Goal: Task Accomplishment & Management: Manage account settings

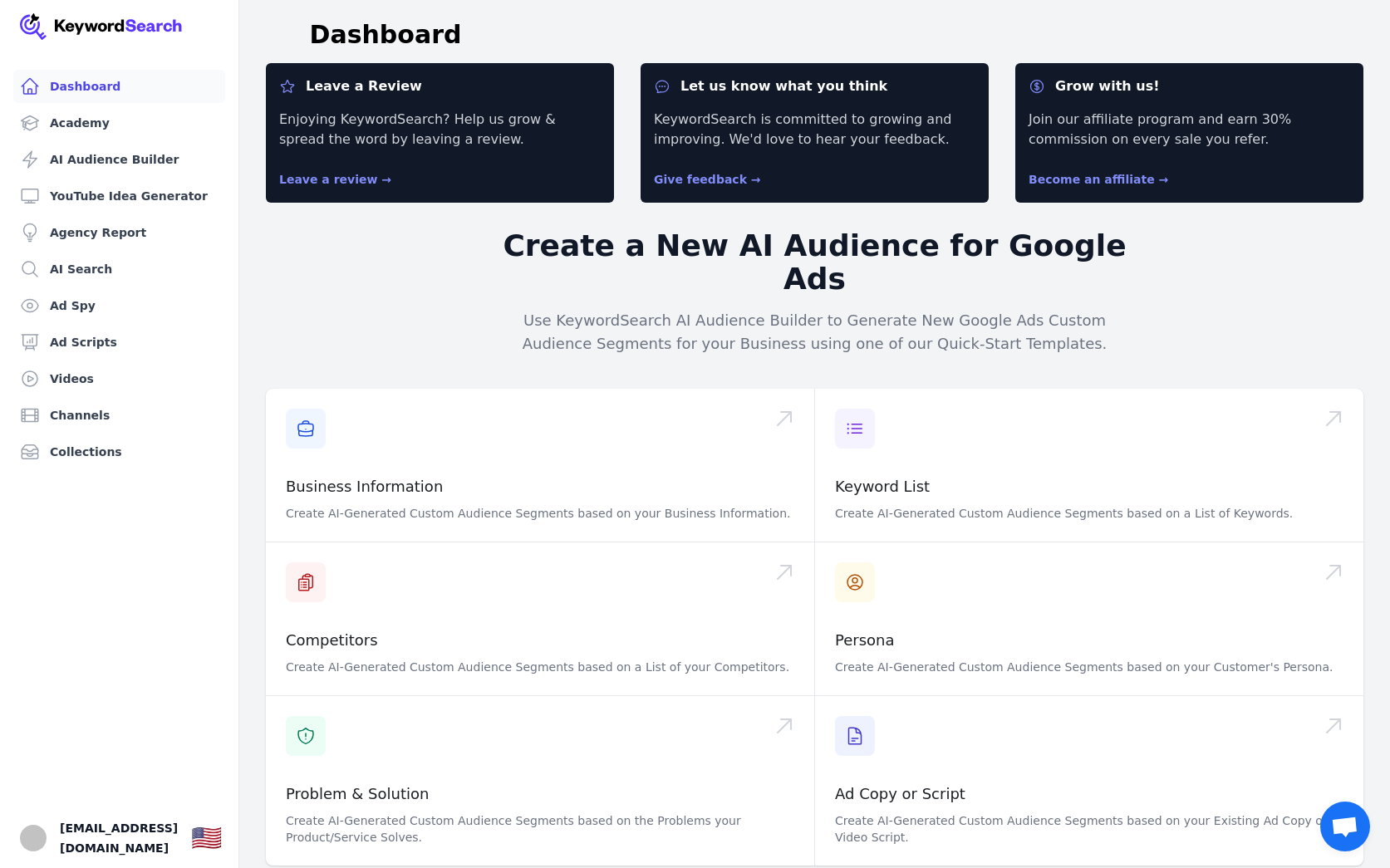
click at [90, 81] on link "Dashboard" at bounding box center [120, 86] width 212 height 34
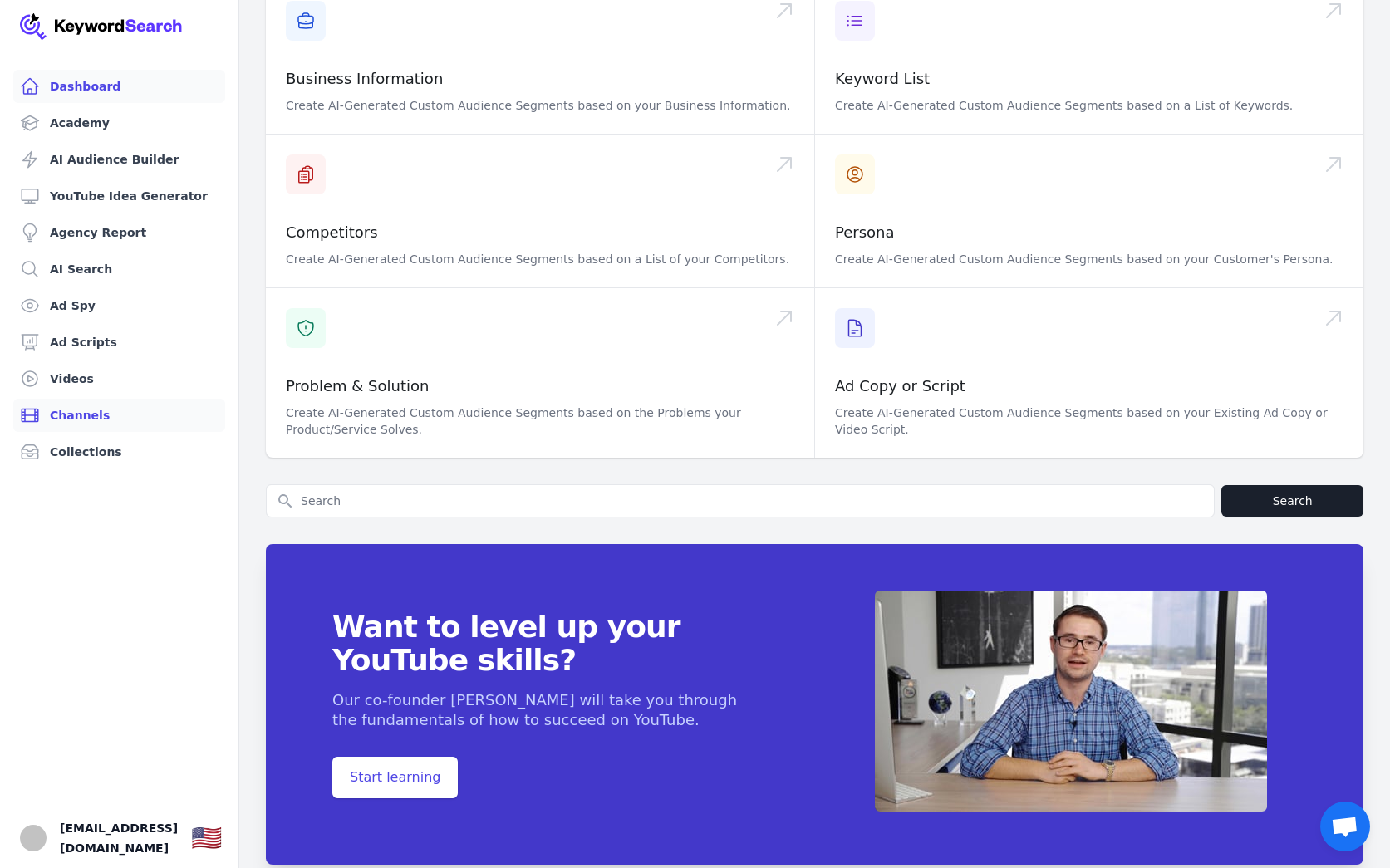
scroll to position [407, 0]
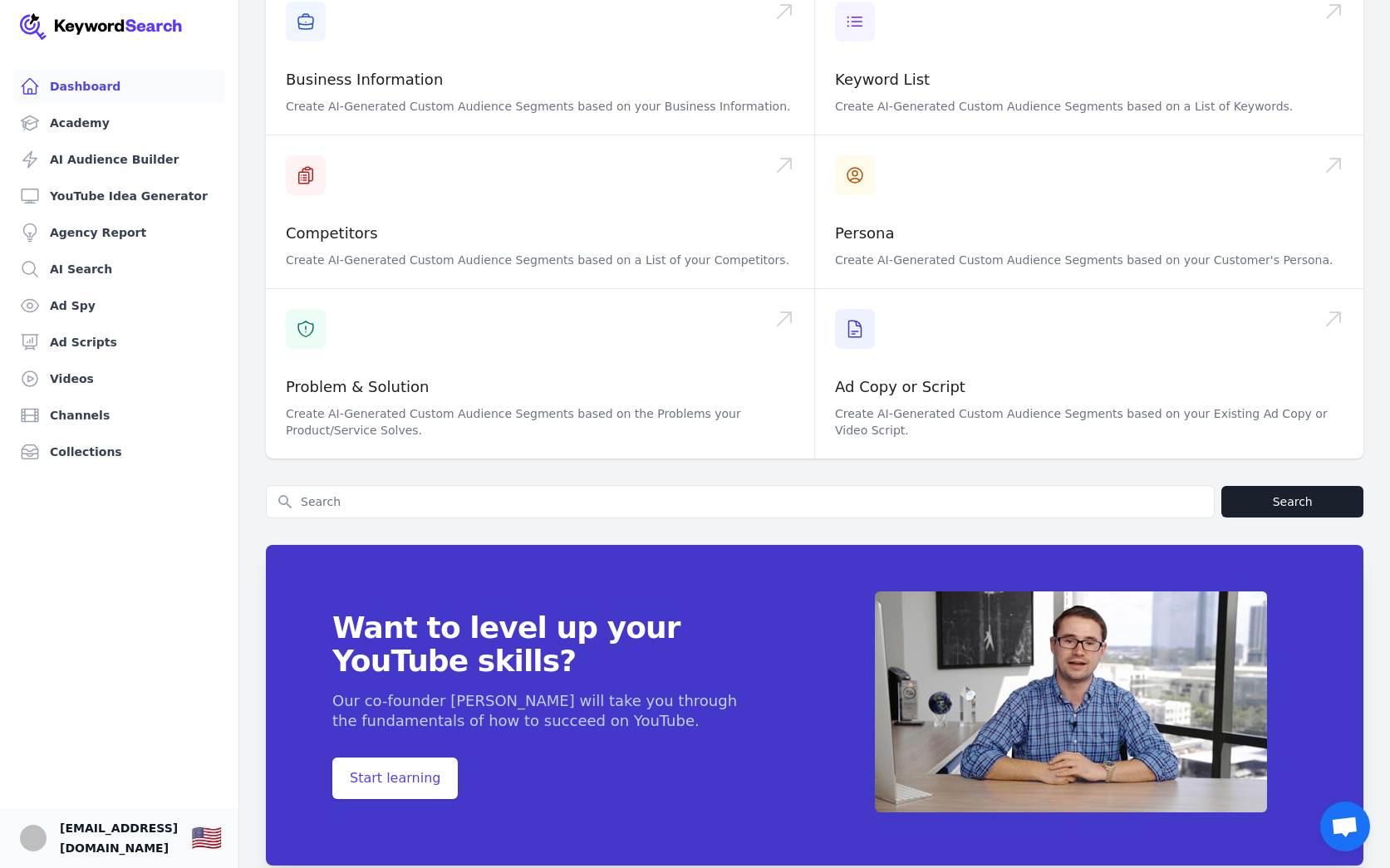
click at [46, 837] on link "Your profile [PERSON_NAME][EMAIL_ADDRESS][DOMAIN_NAME] Show country selector 🇺🇸" at bounding box center [119, 838] width 238 height 60
click at [36, 839] on img "Open user button" at bounding box center [33, 837] width 26 height 26
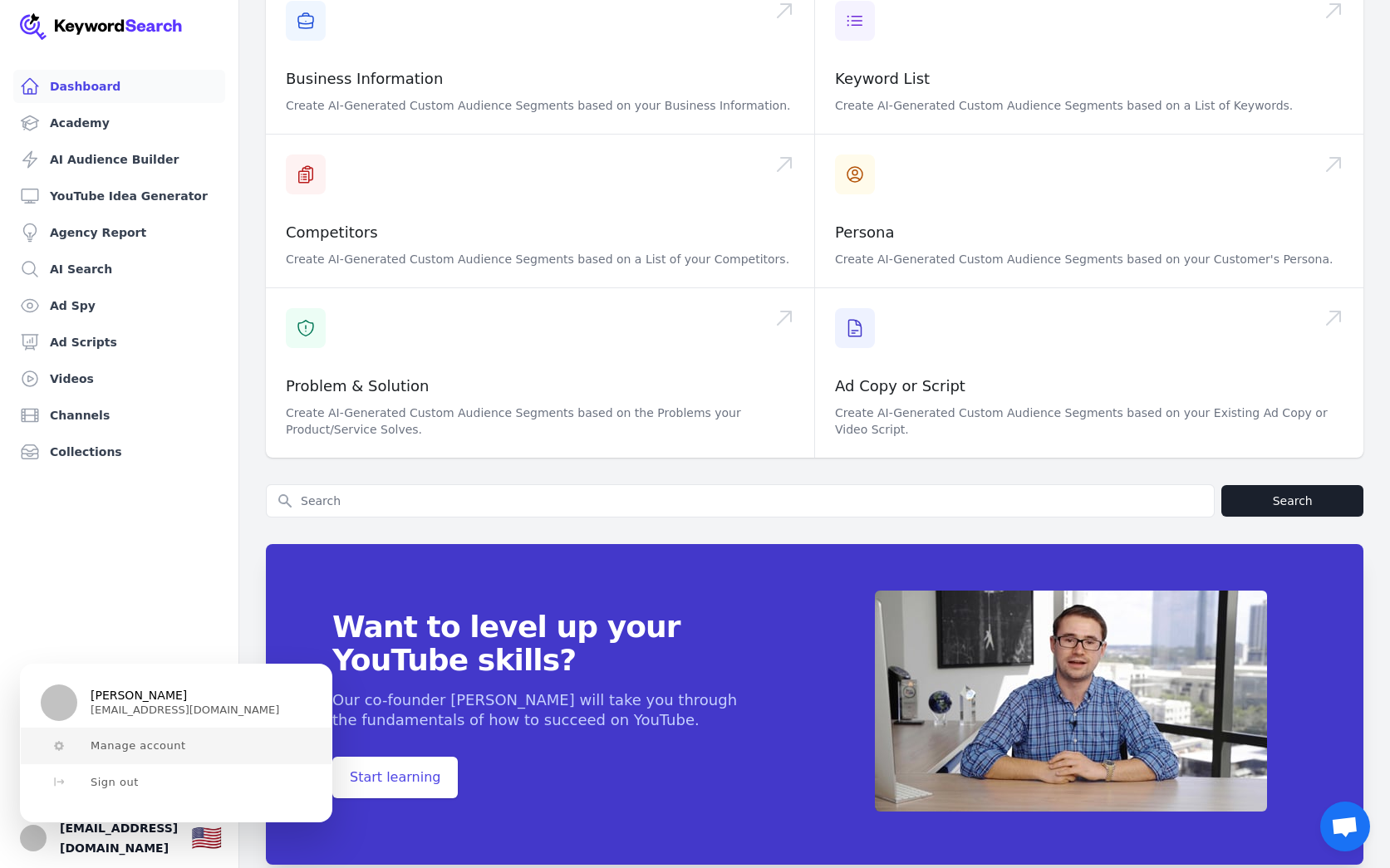
click at [144, 749] on span "Manage account" at bounding box center [138, 746] width 95 height 14
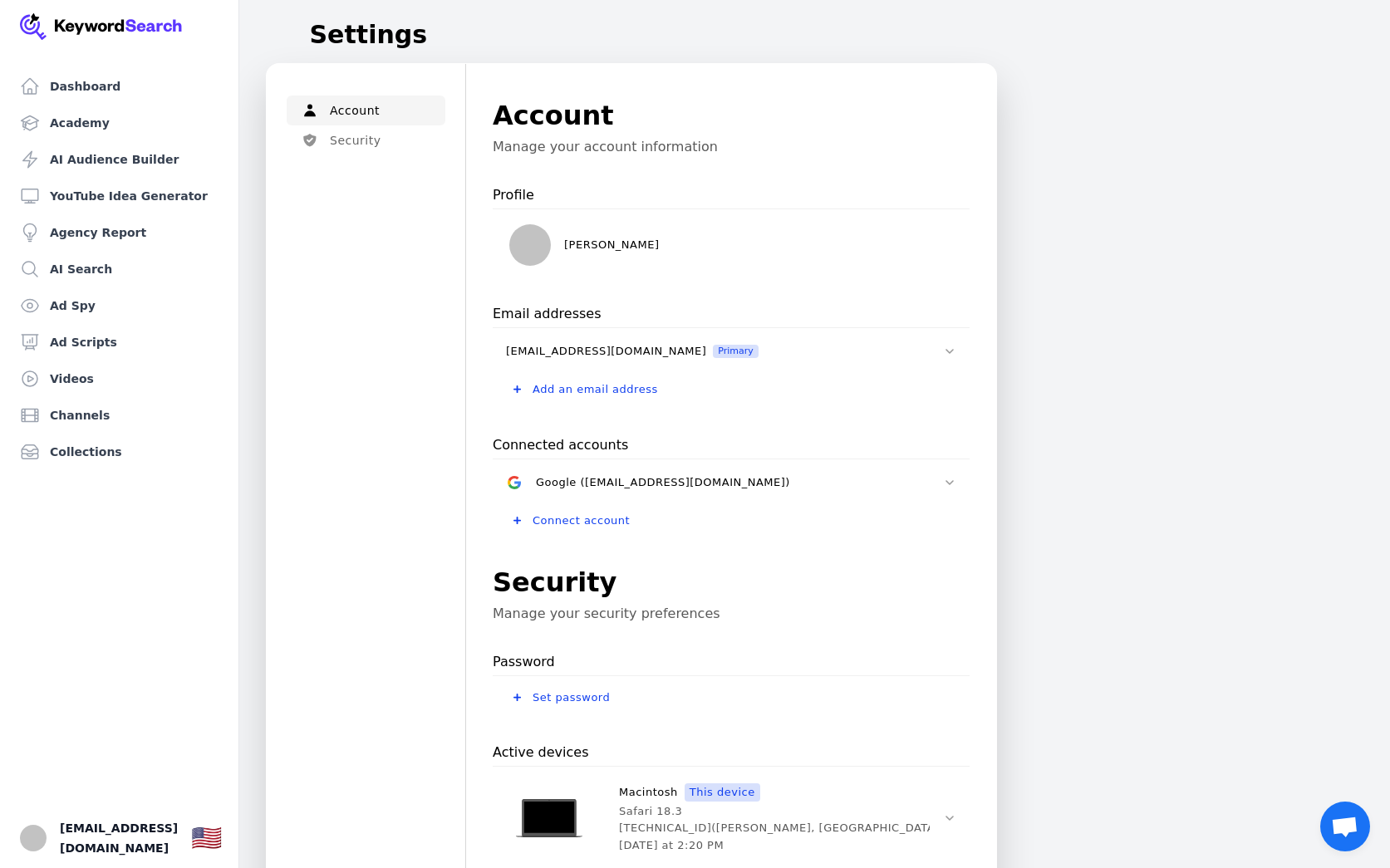
click at [390, 102] on button "Account" at bounding box center [365, 110] width 159 height 30
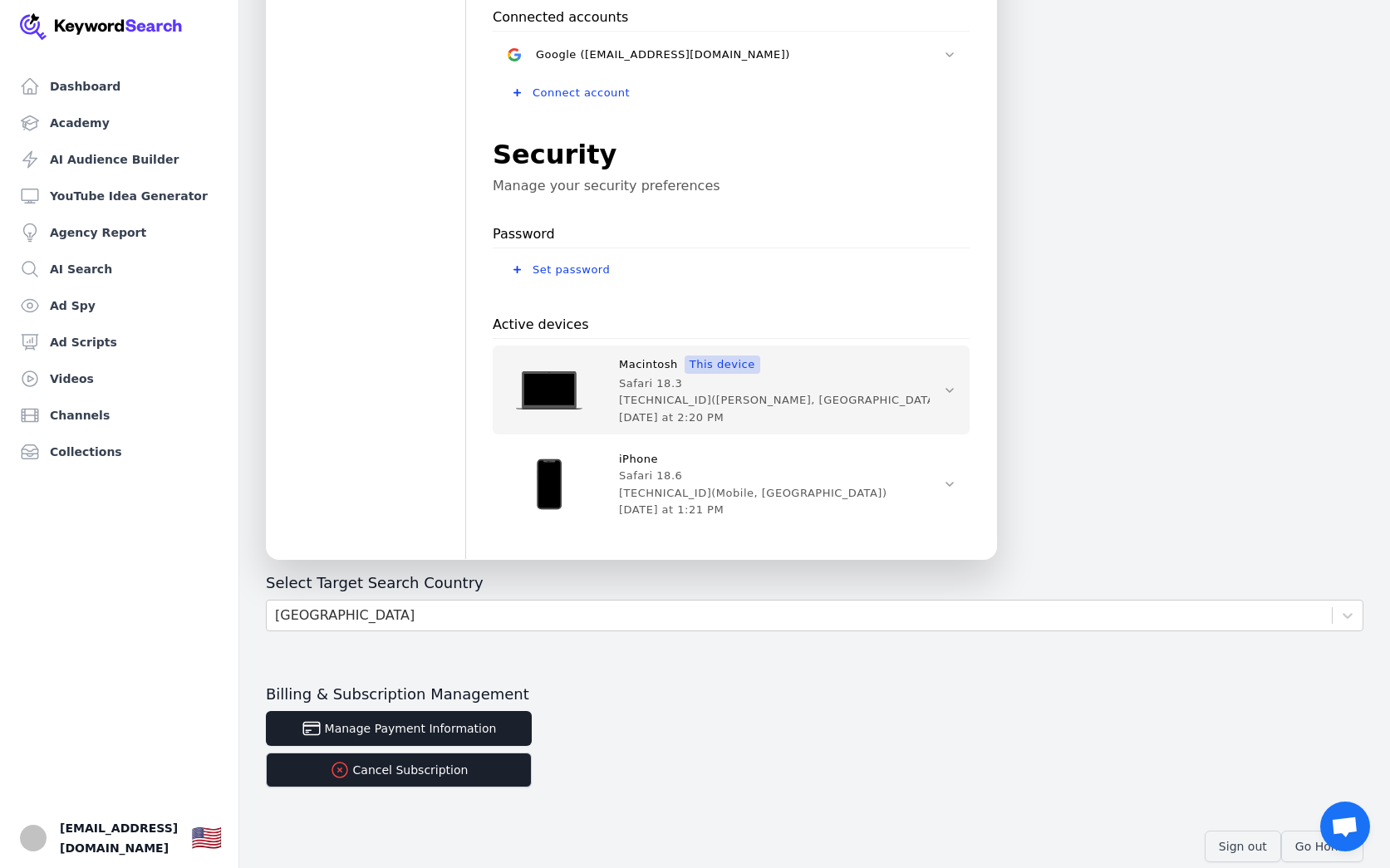
scroll to position [427, 0]
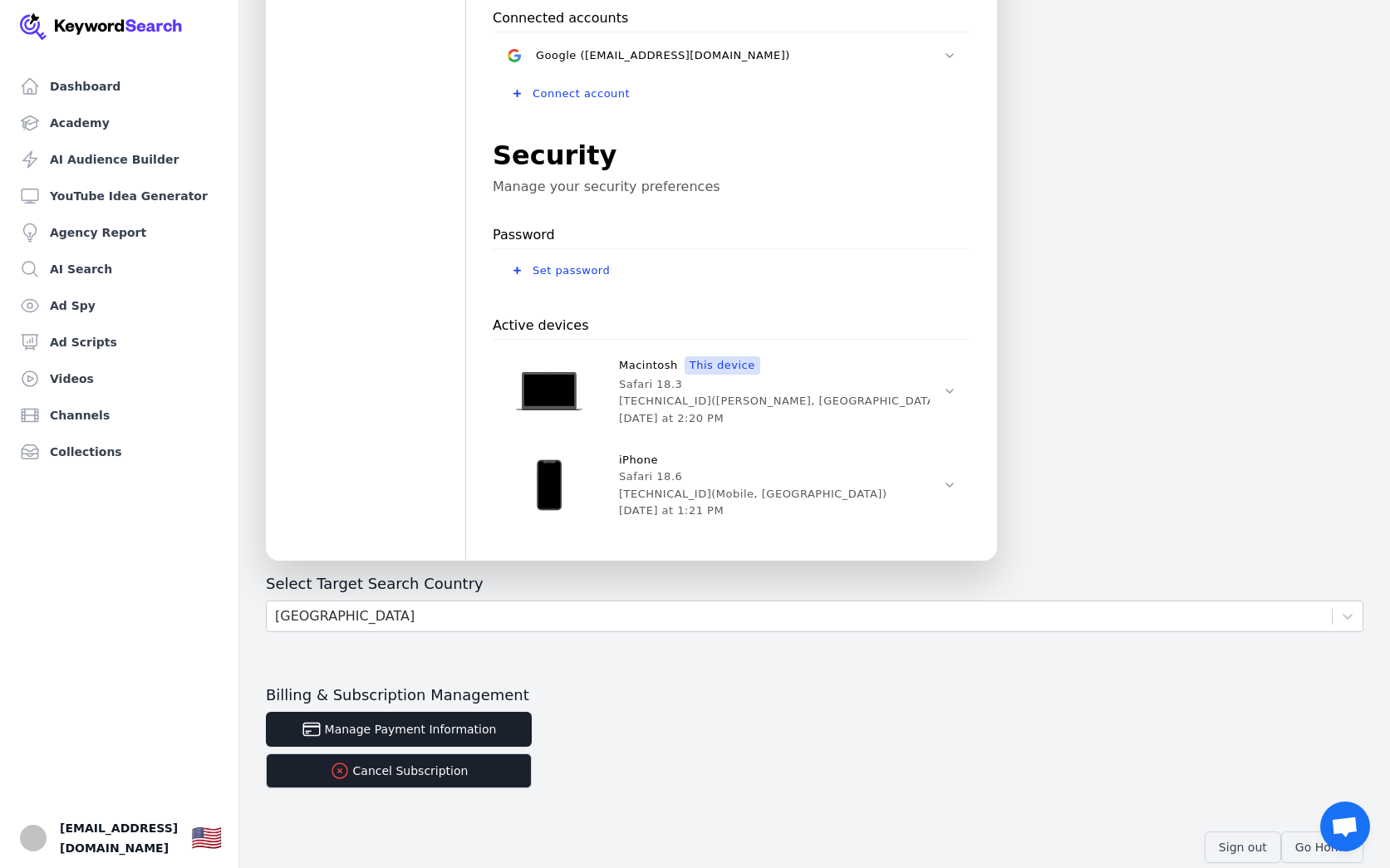
click at [401, 772] on button "Cancel Subscription" at bounding box center [398, 771] width 265 height 35
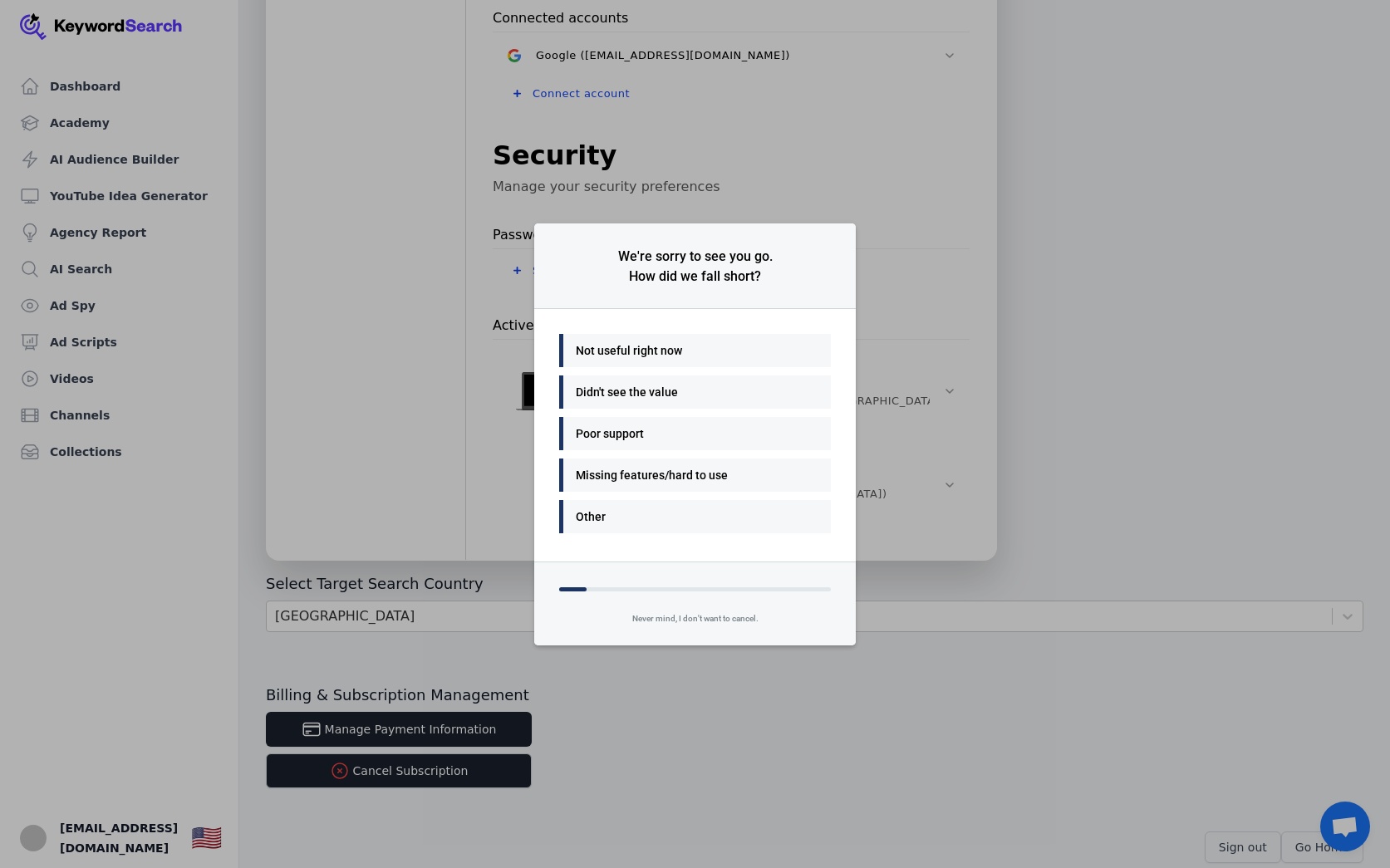
click at [627, 356] on div "Not useful right now" at bounding box center [690, 351] width 230 height 20
click at [658, 349] on div "Many things - I'll be back" at bounding box center [690, 351] width 230 height 20
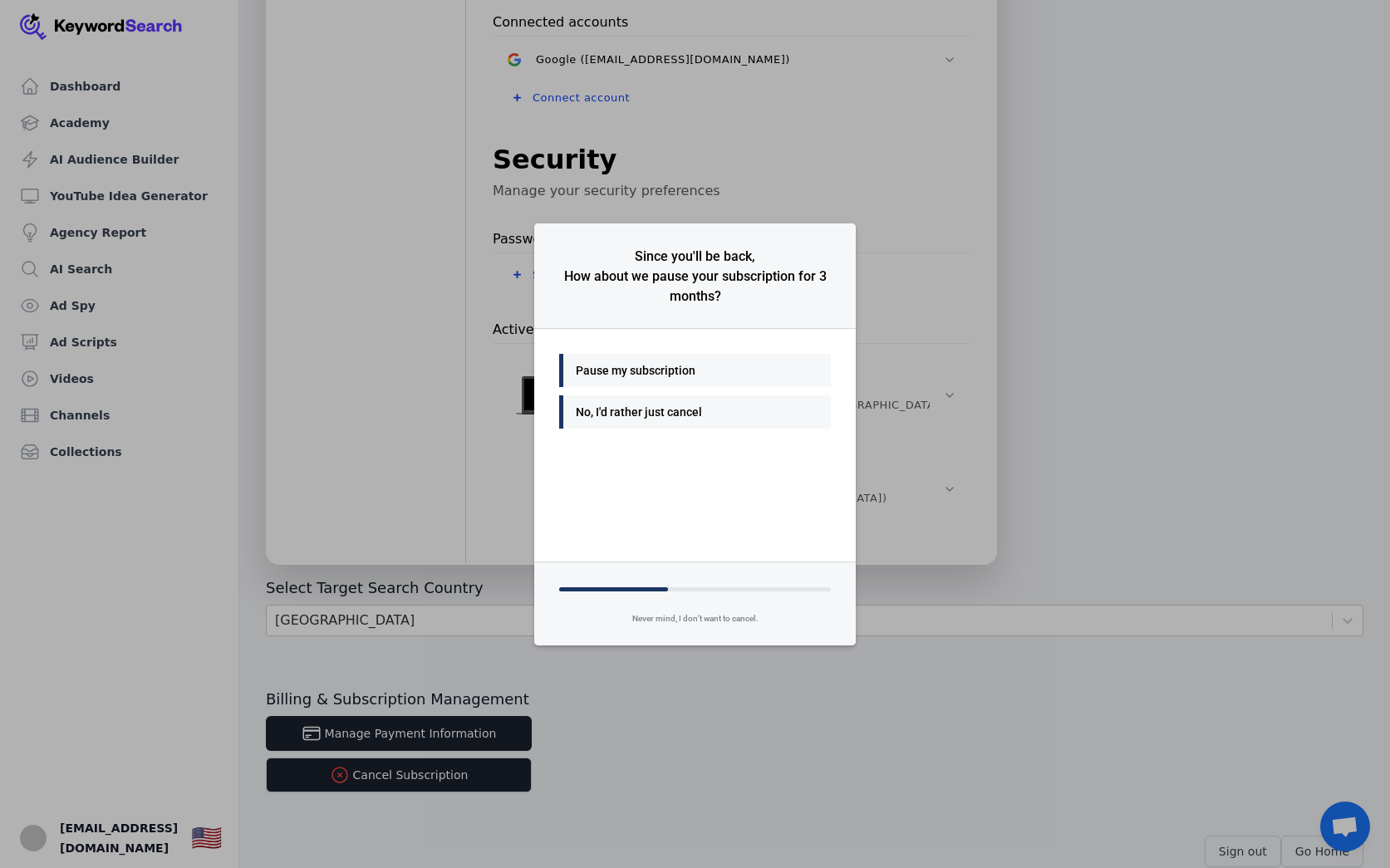
scroll to position [425, 0]
click at [674, 420] on div "No, I'd rather just cancel" at bounding box center [690, 412] width 230 height 20
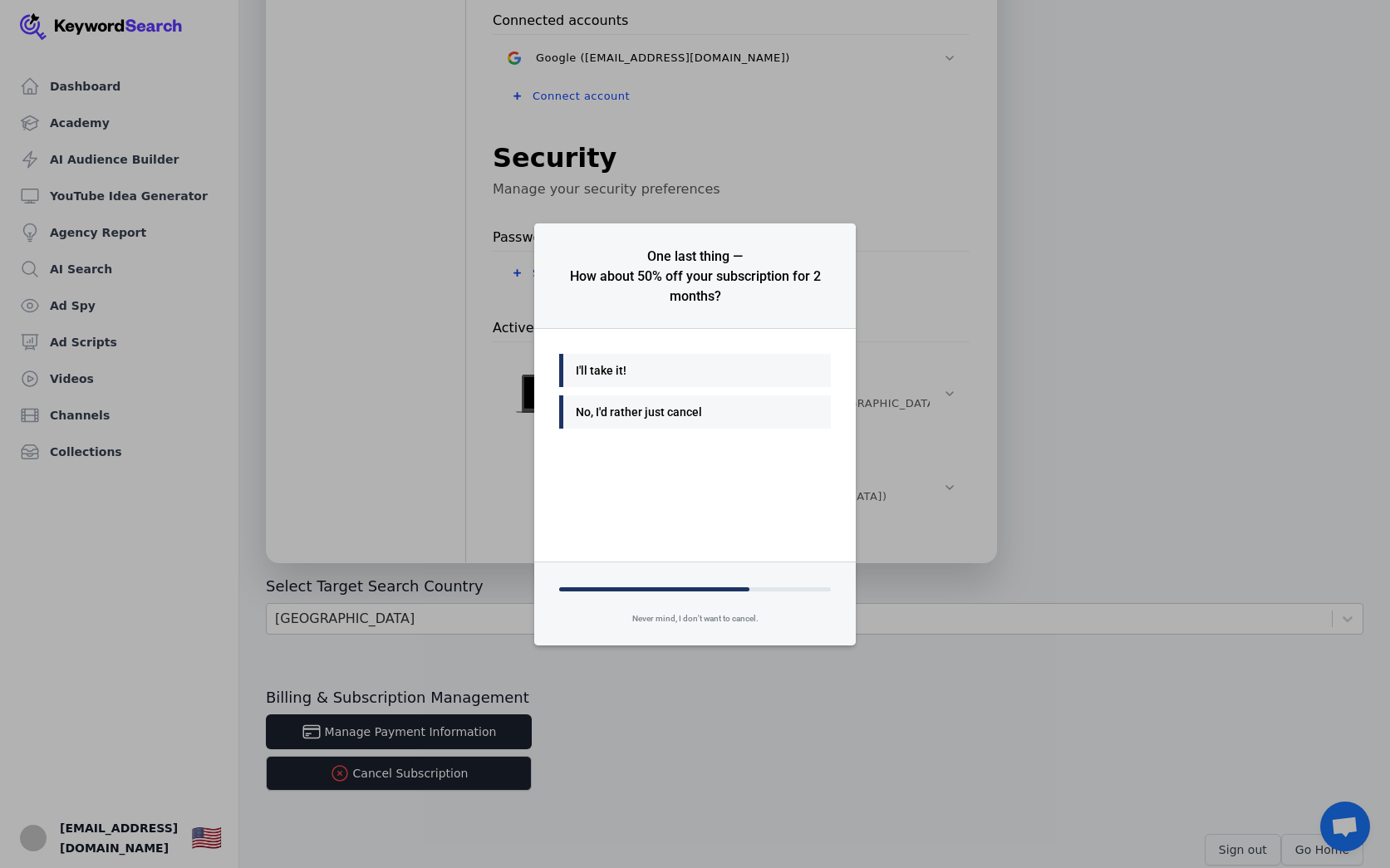
click at [695, 414] on div "No, I'd rather just cancel" at bounding box center [690, 412] width 230 height 20
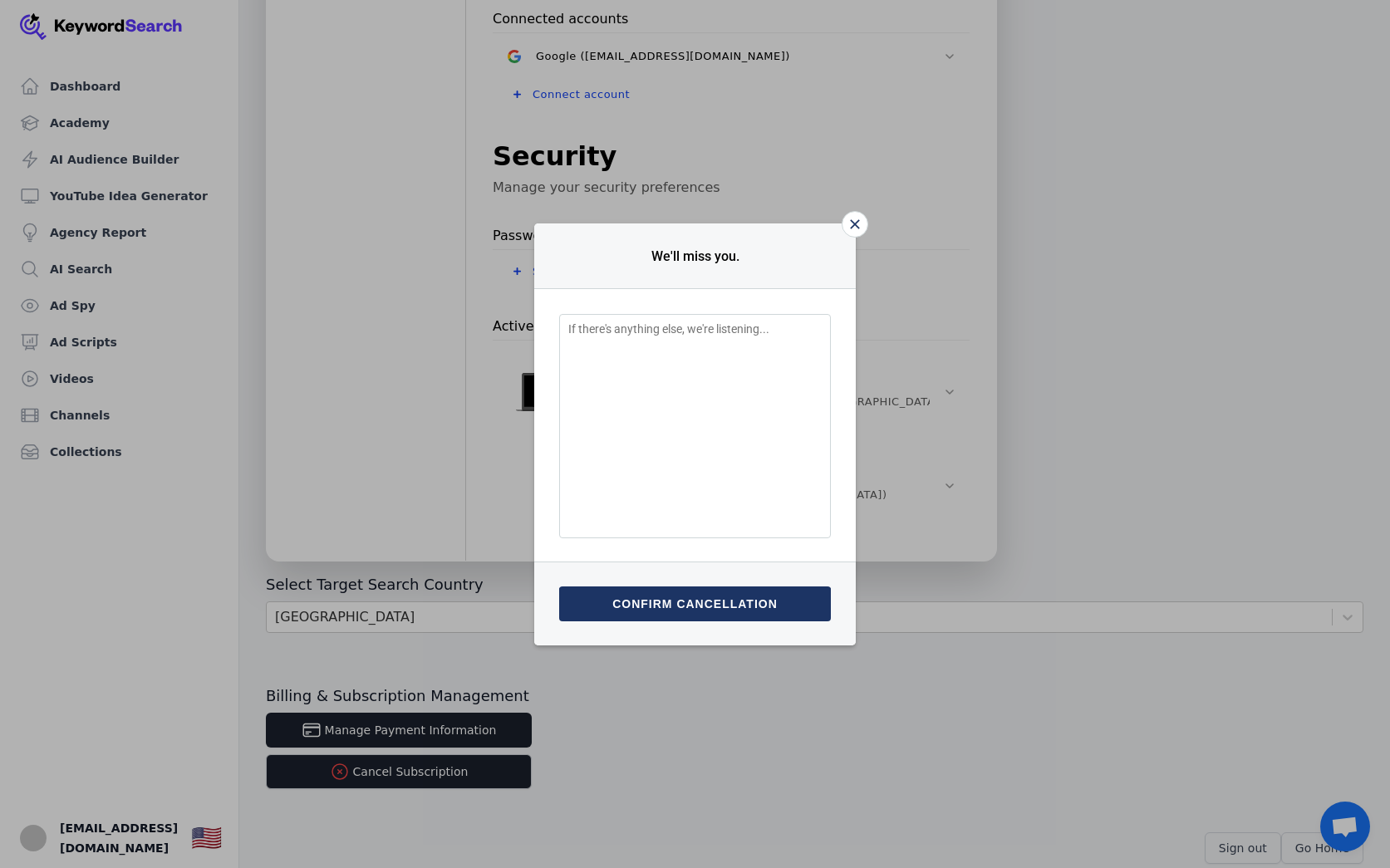
scroll to position [425, 1]
click at [744, 453] on textarea "Feedback Input" at bounding box center [695, 427] width 272 height 225
click at [710, 612] on button "Confirm cancellation" at bounding box center [695, 603] width 272 height 35
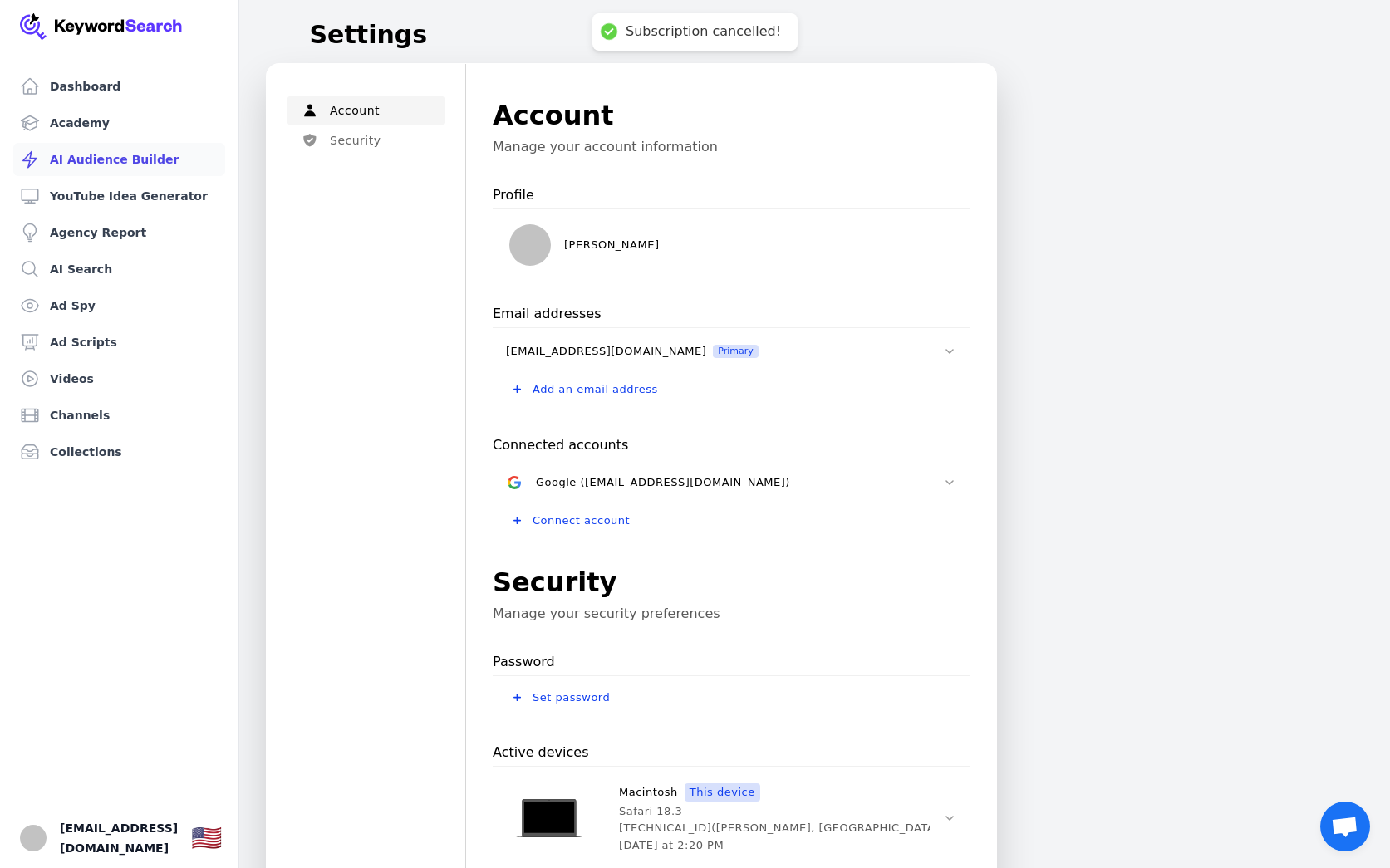
scroll to position [0, 0]
click at [72, 92] on link "Dashboard" at bounding box center [120, 86] width 212 height 34
